Goal: Task Accomplishment & Management: Complete application form

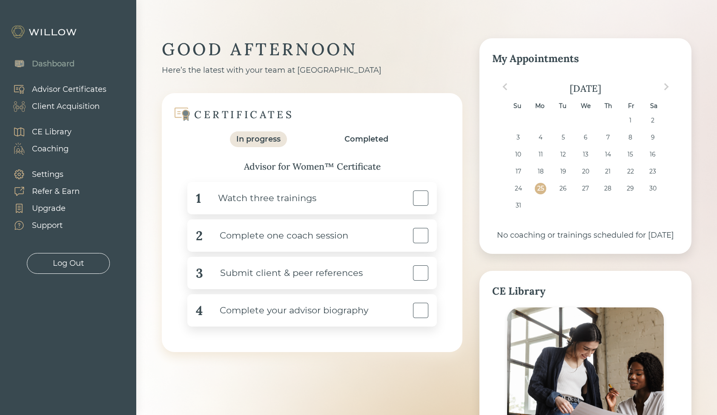
click at [67, 111] on div "Client Acquisition" at bounding box center [66, 106] width 68 height 11
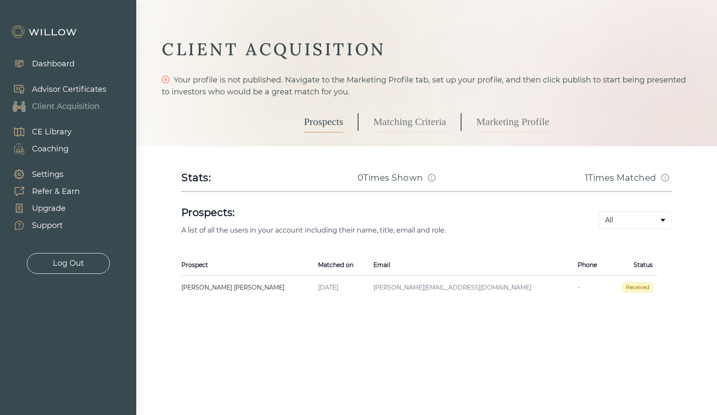
click at [73, 90] on div "Advisor Certificates" at bounding box center [69, 89] width 74 height 11
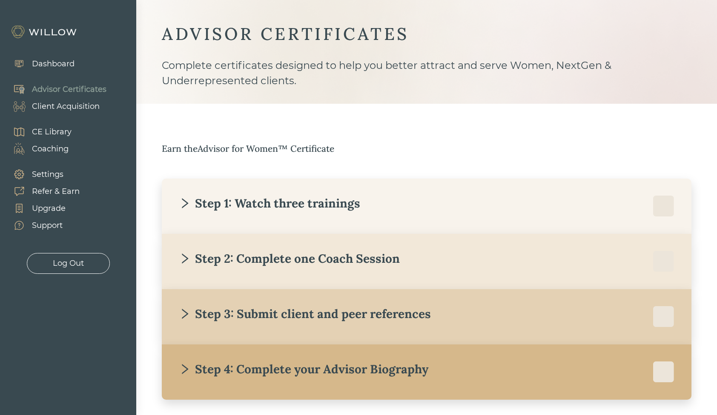
scroll to position [25, 0]
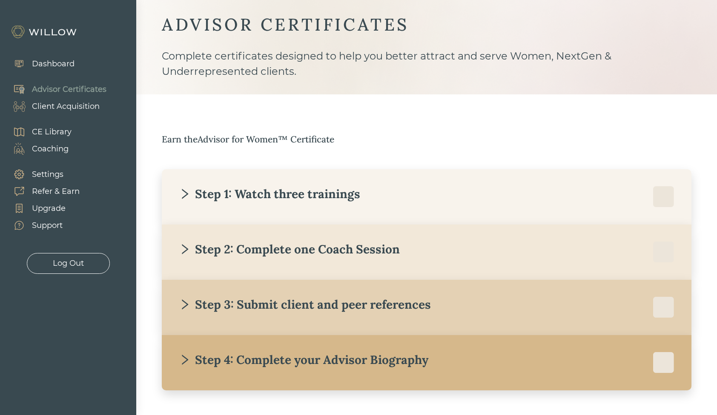
click at [368, 303] on div "Step 3: Submit client and peer references" at bounding box center [305, 304] width 252 height 15
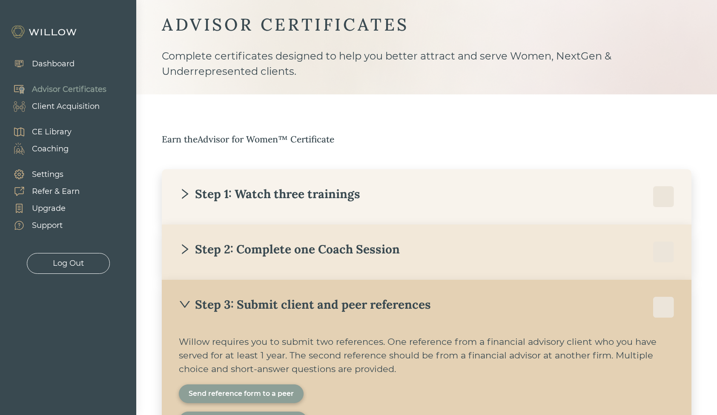
click at [368, 303] on div "Step 3: Submit client and peer references" at bounding box center [305, 304] width 252 height 15
